Goal: Task Accomplishment & Management: Complete application form

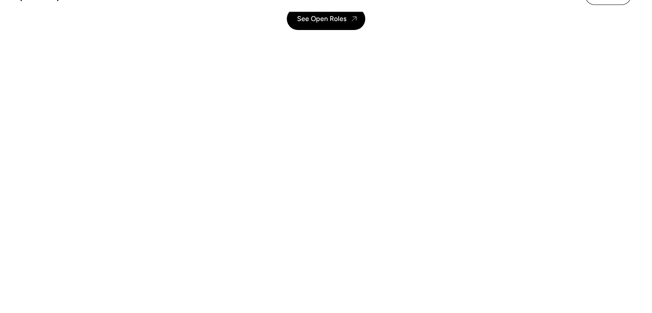
scroll to position [300, 0]
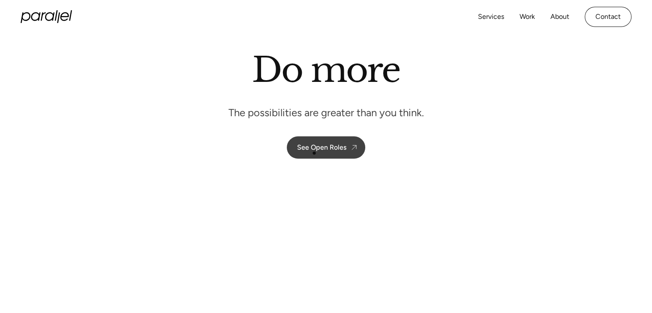
click at [315, 154] on link "See Open Roles" at bounding box center [326, 147] width 78 height 22
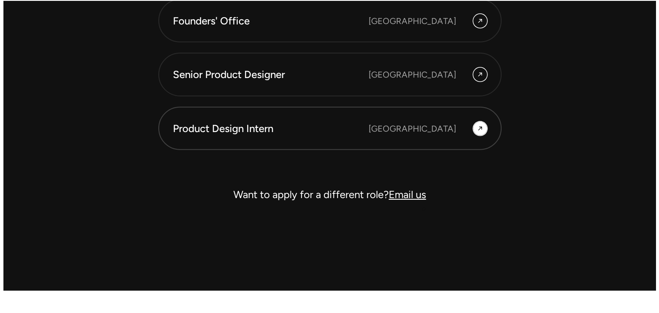
scroll to position [2513, 0]
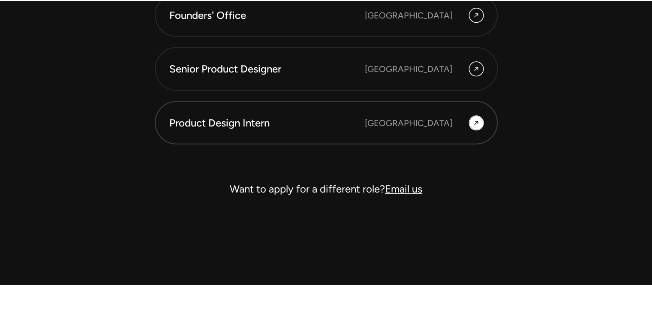
click at [458, 119] on div "[GEOGRAPHIC_DATA]" at bounding box center [424, 123] width 118 height 14
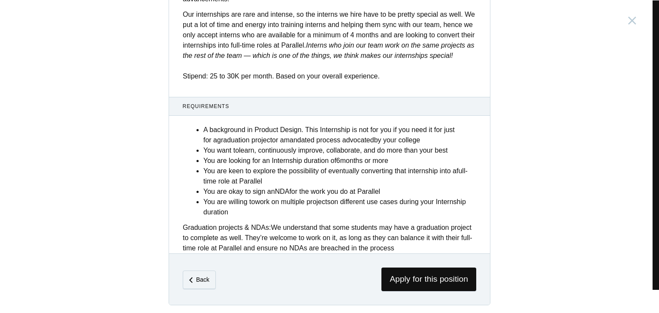
scroll to position [336, 0]
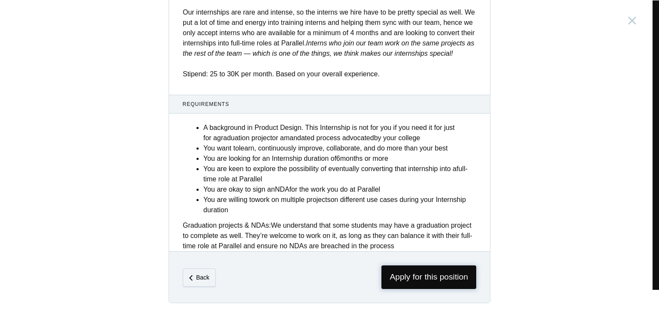
click at [431, 271] on span "Apply for this position" at bounding box center [428, 277] width 95 height 24
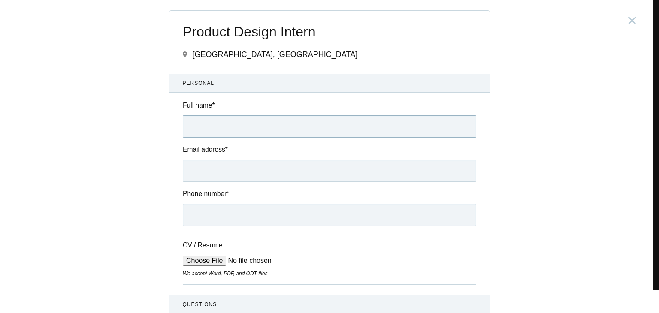
click at [272, 119] on input "Full name *" at bounding box center [329, 126] width 293 height 22
type input "[PERSON_NAME]"
type input "[EMAIL_ADDRESS][DOMAIN_NAME]"
type input "[PHONE_NUMBER]"
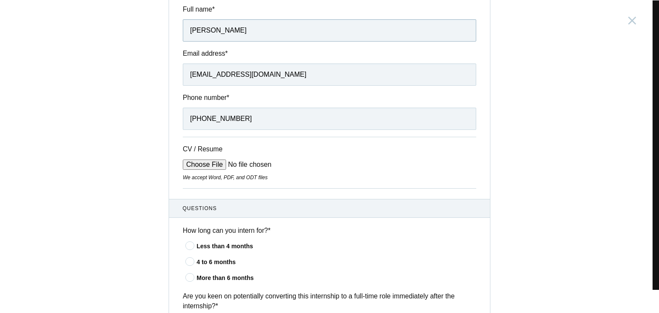
scroll to position [129, 0]
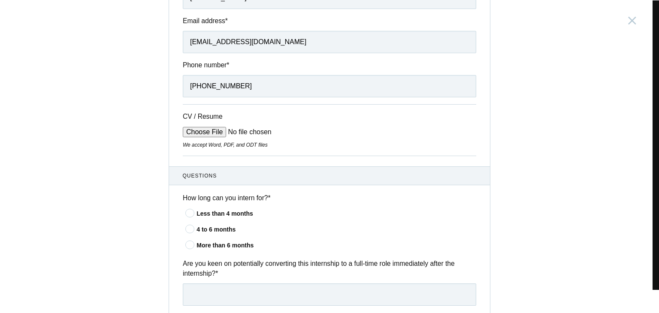
click at [204, 129] on input "CV / Resume" at bounding box center [248, 132] width 130 height 10
type input "C:\fakepath\[PERSON_NAME] UX_UI resume updated.pdf"
click at [221, 211] on div "Less than 4 months" at bounding box center [336, 213] width 280 height 9
click at [0, 0] on input"] "Less than 4 months" at bounding box center [0, 0] width 0 height 0
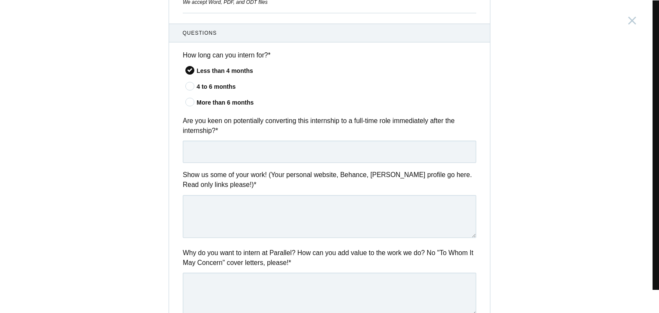
scroll to position [300, 0]
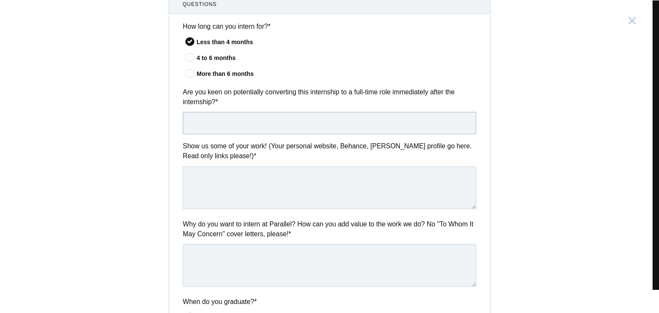
click at [319, 130] on input "text" at bounding box center [329, 123] width 293 height 22
type input "Yes."
click at [252, 182] on textarea at bounding box center [329, 187] width 293 height 43
click at [264, 177] on textarea "To enrich screen reader interactions, please activate Accessibility in Grammarl…" at bounding box center [329, 187] width 293 height 43
paste textarea "[URL][DOMAIN_NAME]"
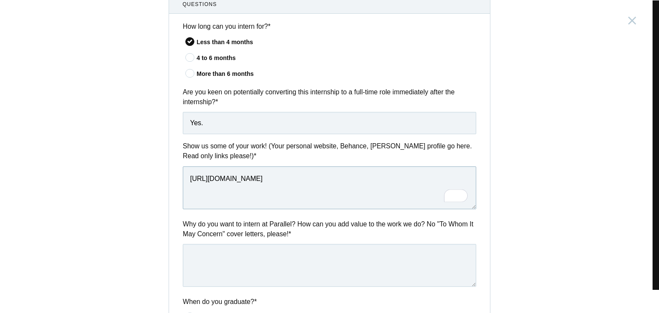
scroll to position [343, 0]
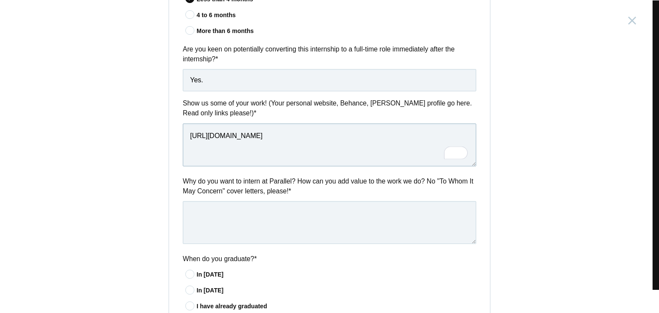
type textarea "[URL][DOMAIN_NAME]"
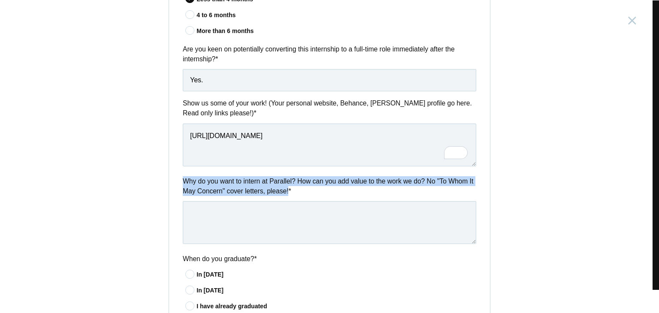
drag, startPoint x: 178, startPoint y: 180, endPoint x: 285, endPoint y: 197, distance: 108.5
click at [285, 197] on div "Why do you want to intern at Parallel? How can you add value to the work we do?…" at bounding box center [329, 211] width 321 height 71
copy label "Why do you want to intern at Parallel? How can you add value to the work we do?…"
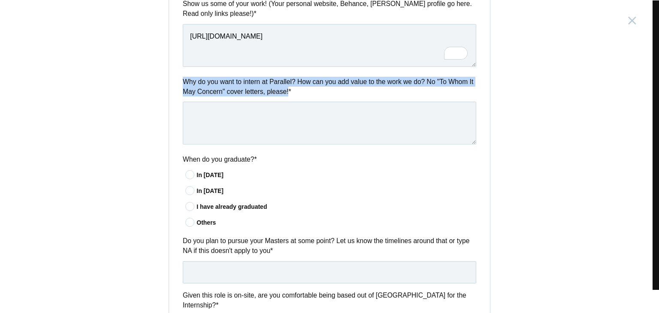
scroll to position [515, 0]
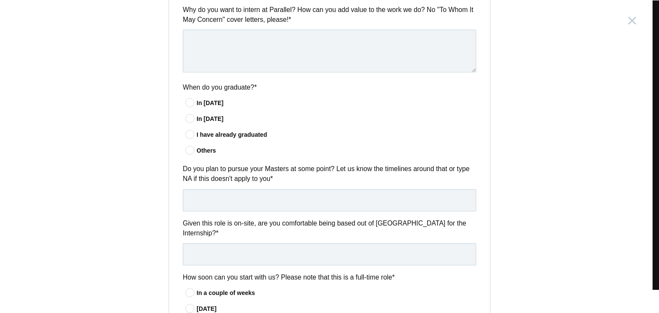
click at [230, 135] on div "I have already graduated" at bounding box center [336, 134] width 280 height 9
click at [0, 0] on input"] "I have already graduated" at bounding box center [0, 0] width 0 height 0
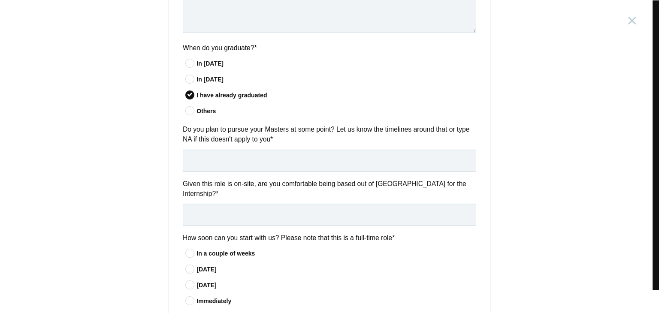
scroll to position [557, 0]
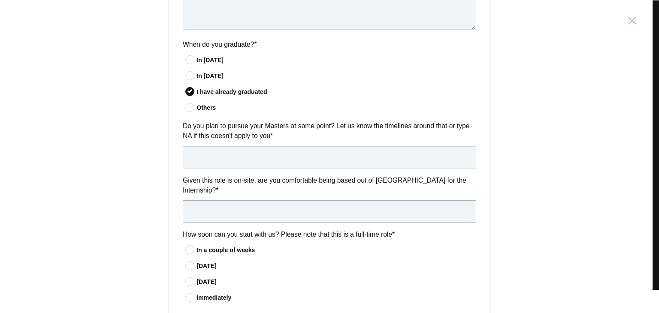
click at [279, 205] on input "text" at bounding box center [329, 211] width 293 height 22
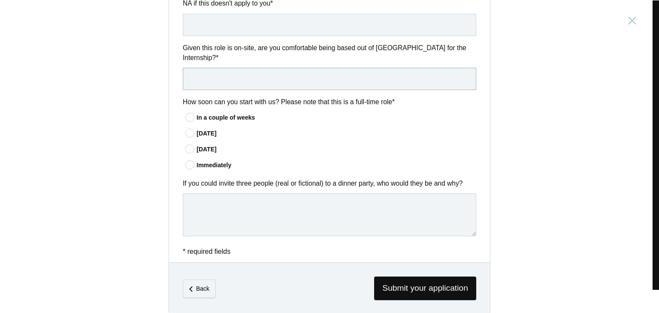
scroll to position [694, 0]
